Goal: Information Seeking & Learning: Learn about a topic

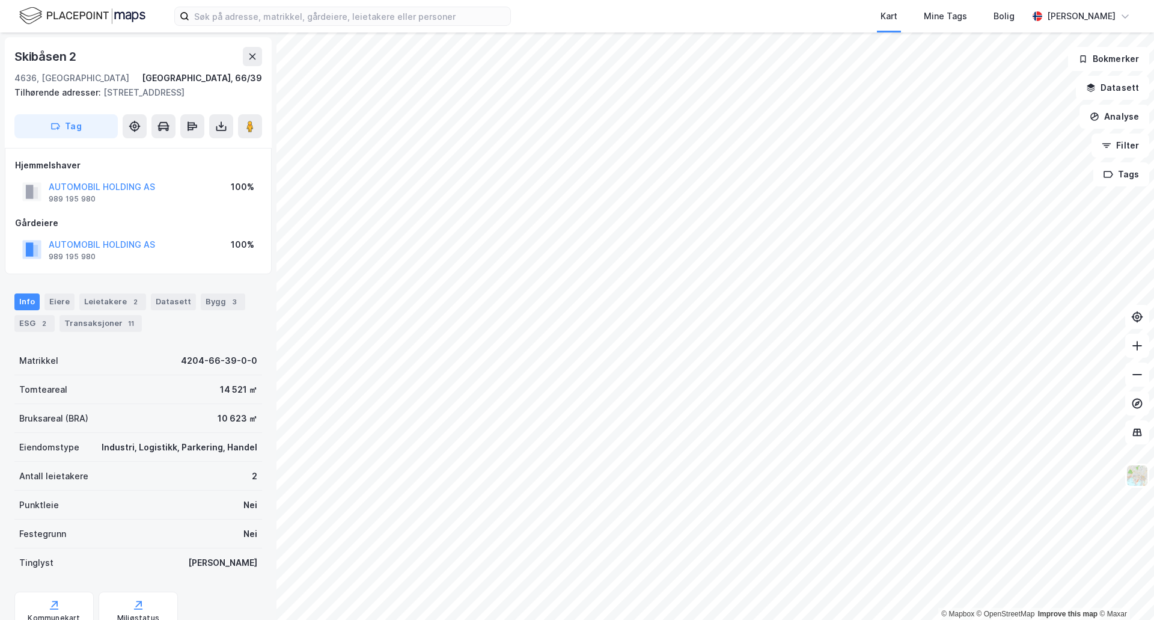
click at [31, 323] on div "ESG 2" at bounding box center [34, 323] width 40 height 17
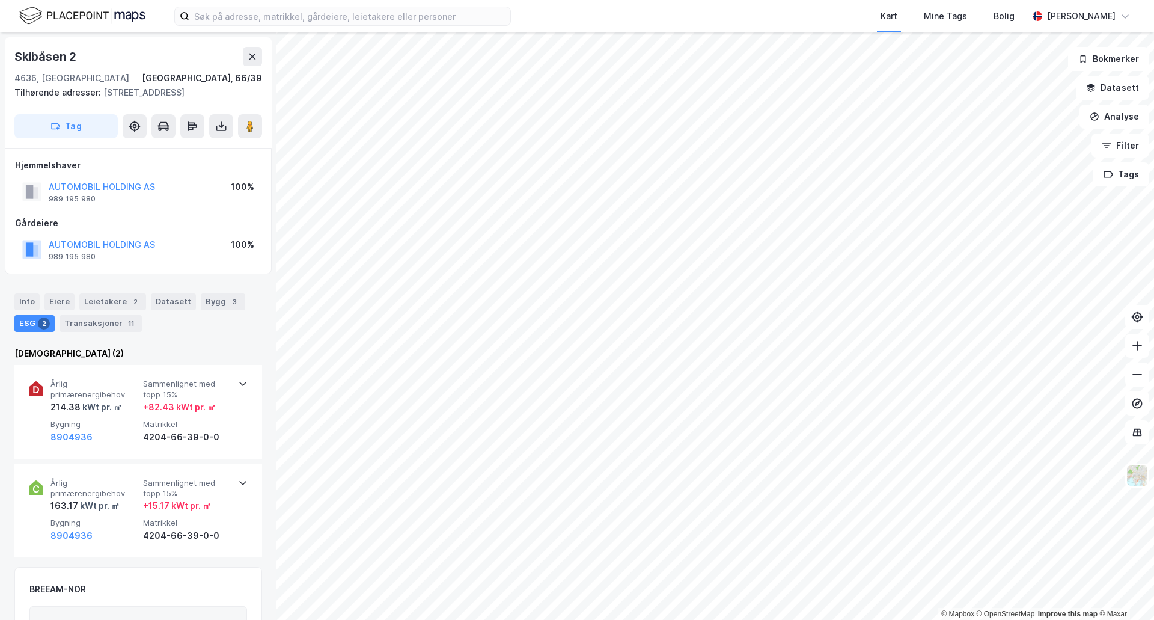
click at [38, 491] on icon at bounding box center [36, 488] width 6 height 7
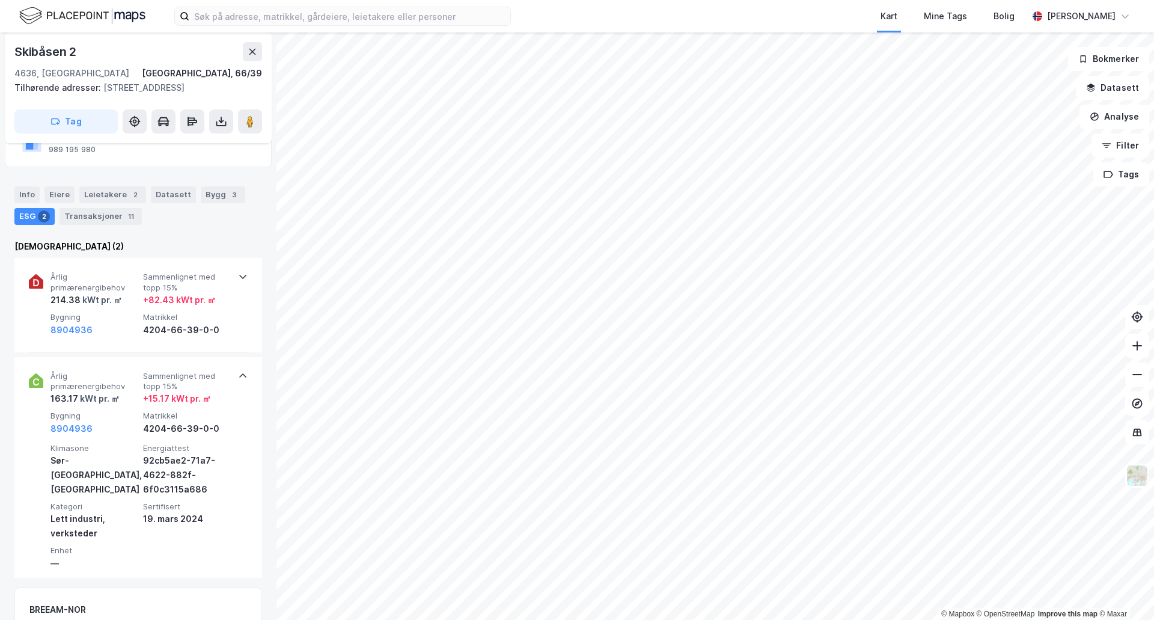
scroll to position [117, 0]
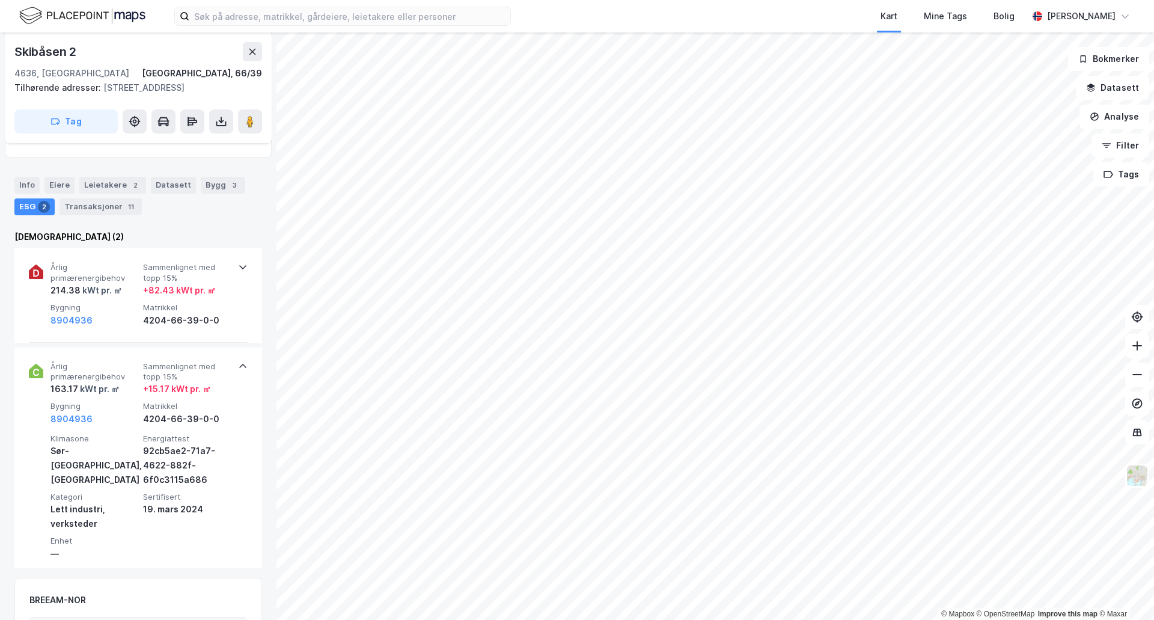
click at [33, 268] on icon at bounding box center [36, 272] width 14 height 14
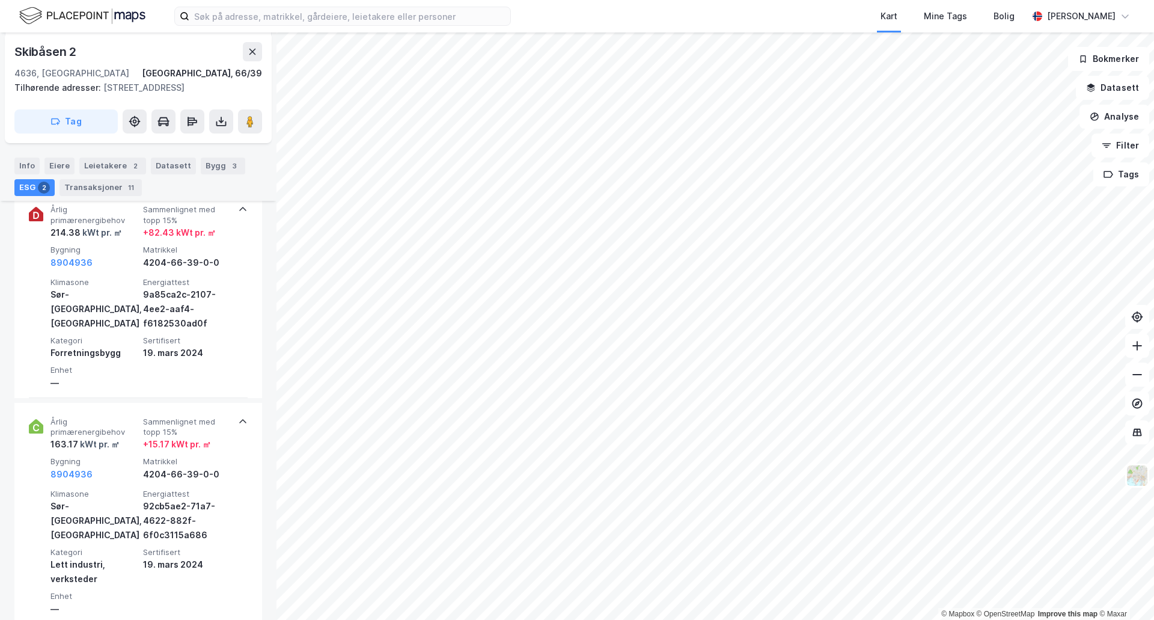
scroll to position [187, 0]
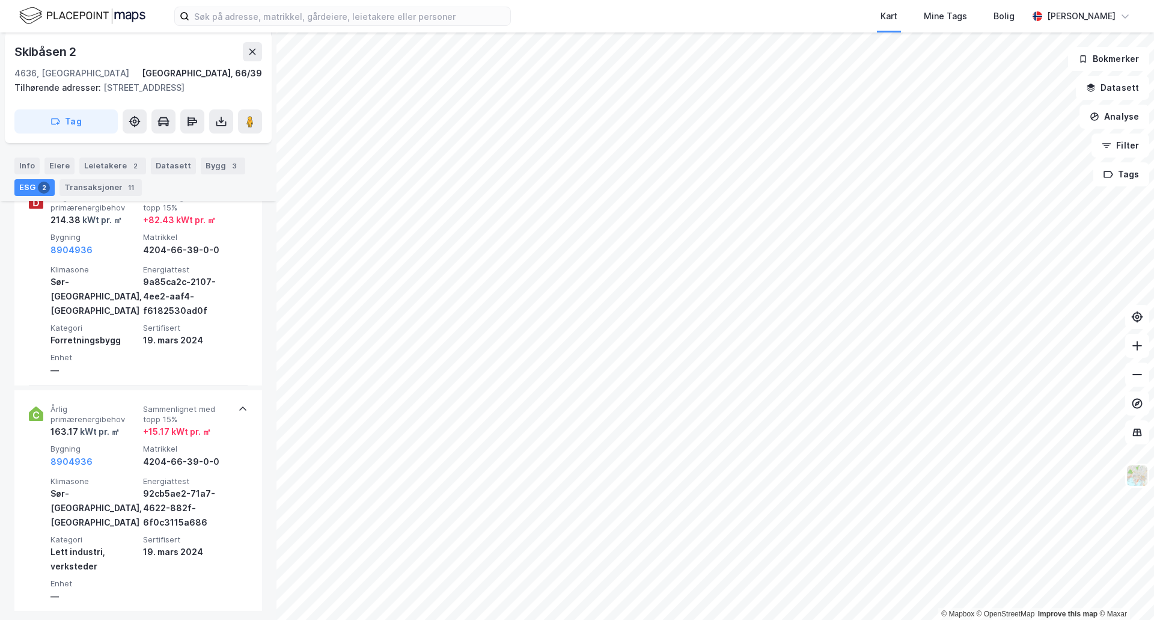
click at [267, 348] on div "[STREET_ADDRESS], 66/39 Tilhørende adresser: [STREET_ADDRESS], [GEOGRAPHIC_DATA…" at bounding box center [138, 325] width 277 height 587
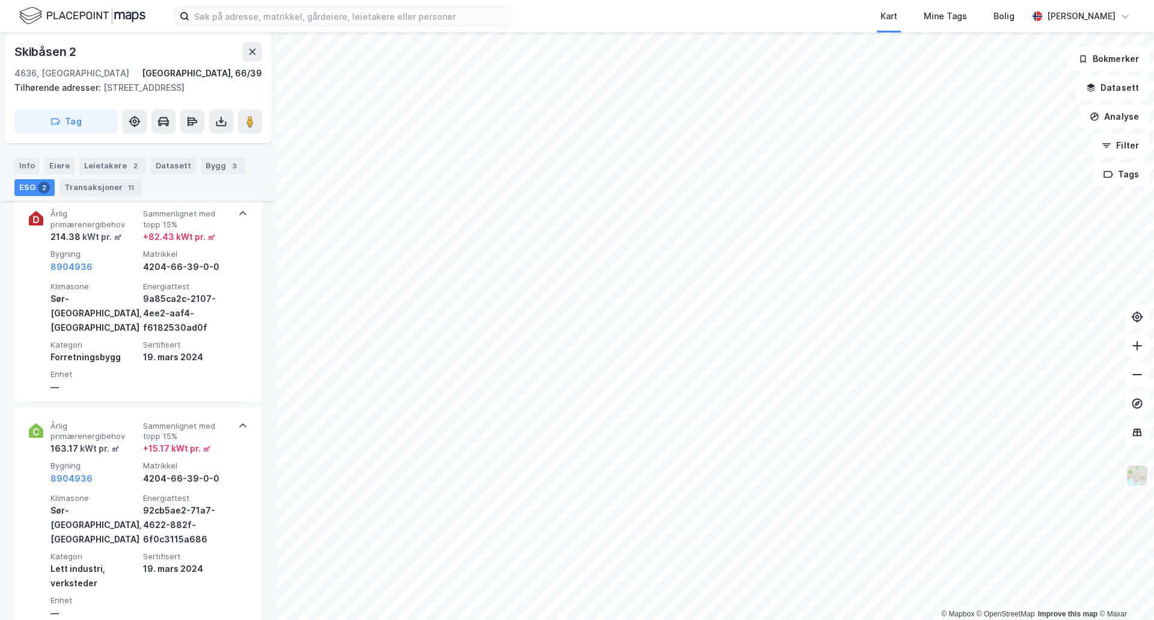
scroll to position [168, 0]
